Goal: Connect with others: Connect with others

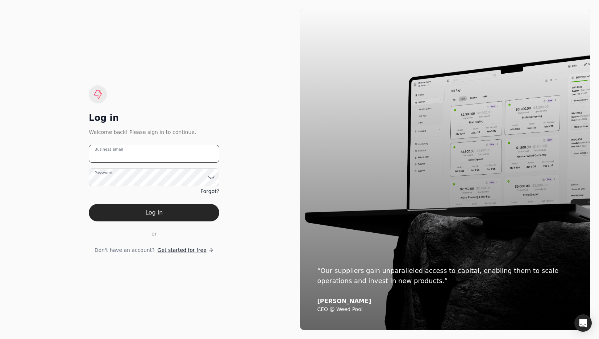
click at [140, 151] on email "Business email" at bounding box center [154, 154] width 131 height 18
type email "[EMAIL_ADDRESS][DOMAIN_NAME]"
click at [173, 210] on button "Log in" at bounding box center [154, 212] width 131 height 17
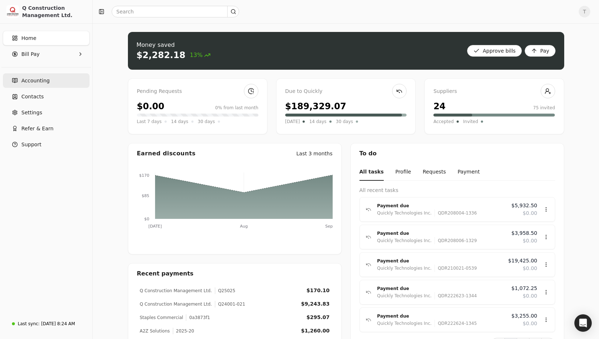
click at [52, 79] on link "Accounting" at bounding box center [46, 80] width 87 height 15
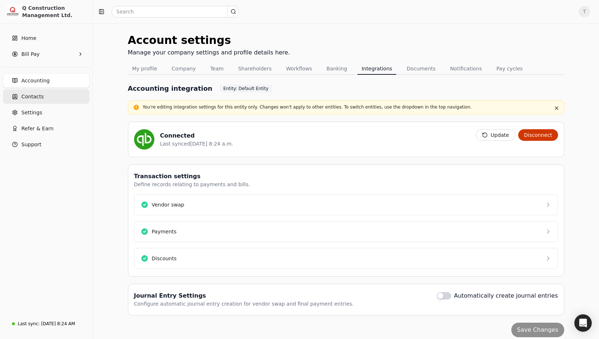
click at [43, 101] on link "Contacts" at bounding box center [46, 96] width 87 height 15
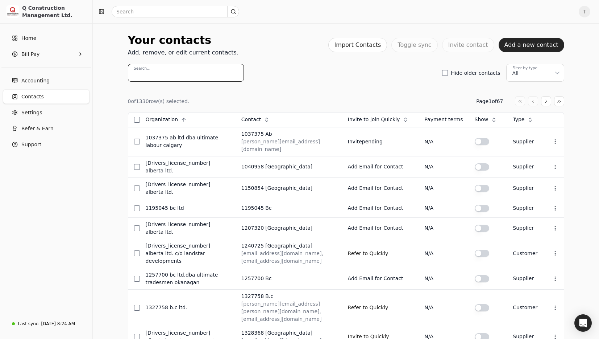
click at [172, 70] on input "Search..." at bounding box center [186, 73] width 116 height 18
paste input "[EMAIL_ADDRESS][DOMAIN_NAME]"
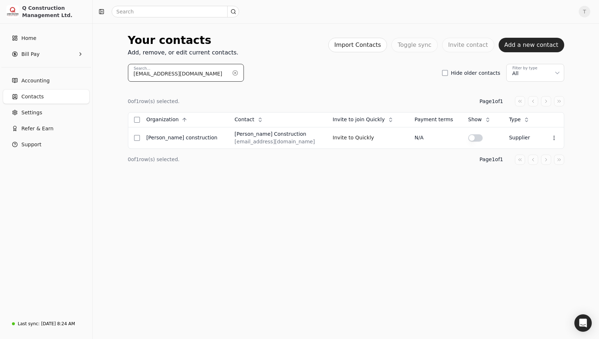
type input "[EMAIL_ADDRESS][DOMAIN_NAME]"
drag, startPoint x: 412, startPoint y: 96, endPoint x: 398, endPoint y: 118, distance: 25.6
click at [412, 96] on div "0 of 1 row(s) selected. Page 1 of 1" at bounding box center [346, 101] width 437 height 10
click at [351, 137] on button "Invite to Quickly" at bounding box center [353, 138] width 41 height 12
